Goal: Task Accomplishment & Management: Manage account settings

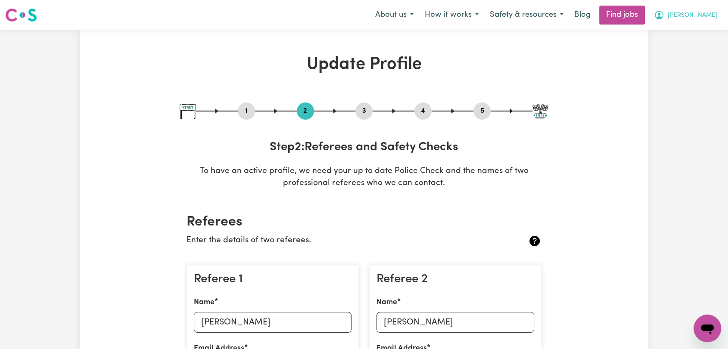
click at [702, 13] on span "[PERSON_NAME]" at bounding box center [693, 15] width 50 height 9
click at [682, 65] on link "Logout" at bounding box center [688, 66] width 68 height 16
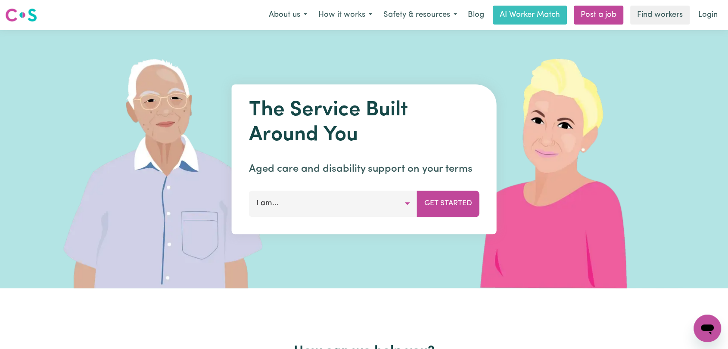
click at [713, 14] on link "Login" at bounding box center [708, 15] width 30 height 19
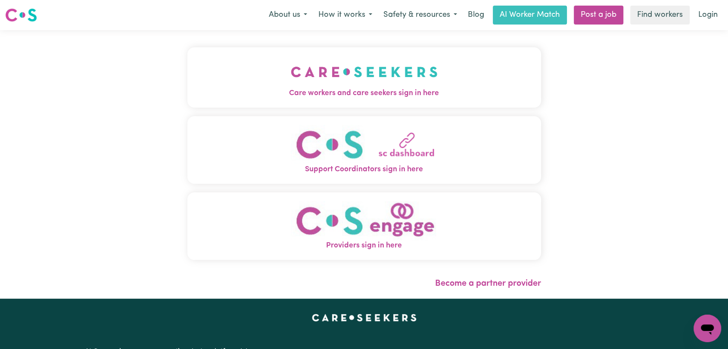
click at [291, 83] on img "Care workers and care seekers sign in here" at bounding box center [364, 72] width 147 height 32
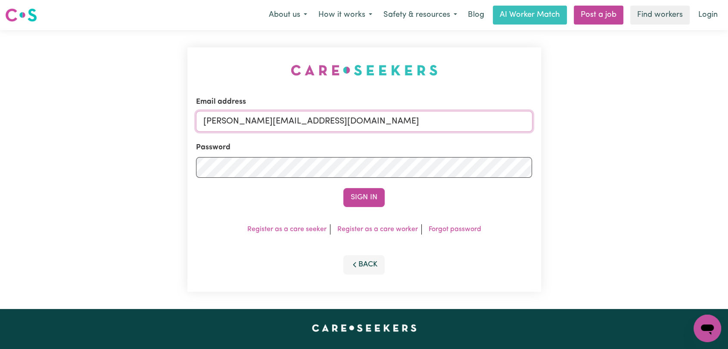
drag, startPoint x: 333, startPoint y: 124, endPoint x: 325, endPoint y: 131, distance: 11.0
click at [333, 124] on input "[PERSON_NAME][EMAIL_ADDRESS][DOMAIN_NAME]" at bounding box center [364, 121] width 336 height 21
drag, startPoint x: 247, startPoint y: 124, endPoint x: 409, endPoint y: 138, distance: 162.5
click at [409, 138] on form "Email address Superuser~[EMAIL_ADDRESS][DOMAIN_NAME] Password Sign In" at bounding box center [364, 151] width 336 height 111
type input "Superuser~[EMAIL_ADDRESS][DOMAIN_NAME]"
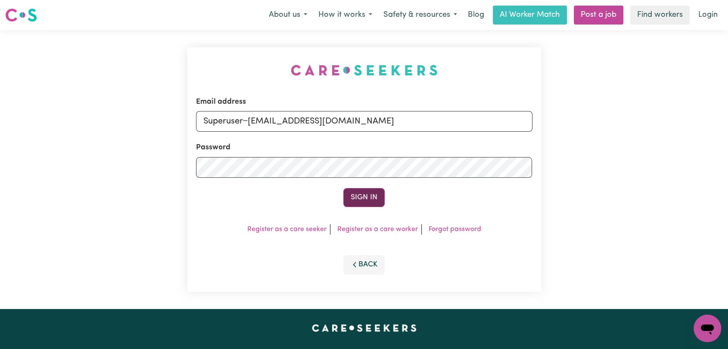
click at [360, 195] on button "Sign In" at bounding box center [363, 197] width 41 height 19
